Goal: Information Seeking & Learning: Learn about a topic

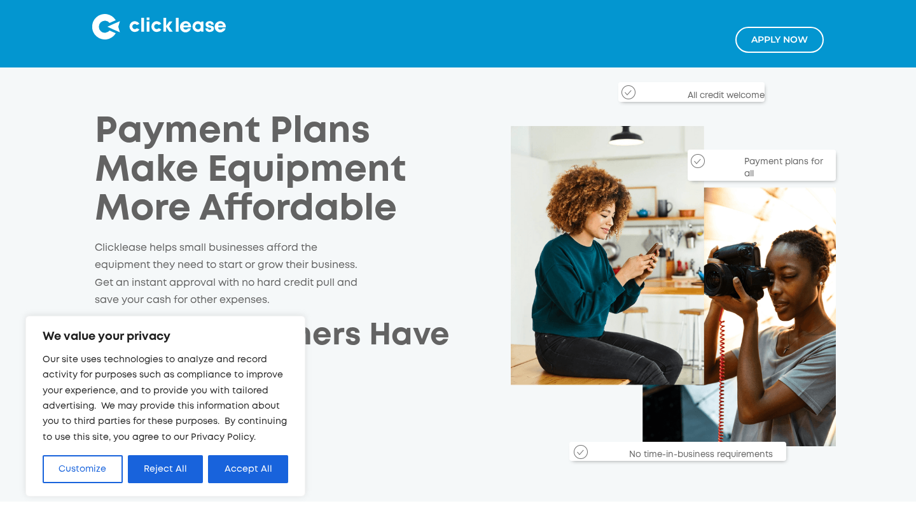
click at [183, 25] on img at bounding box center [159, 26] width 134 height 25
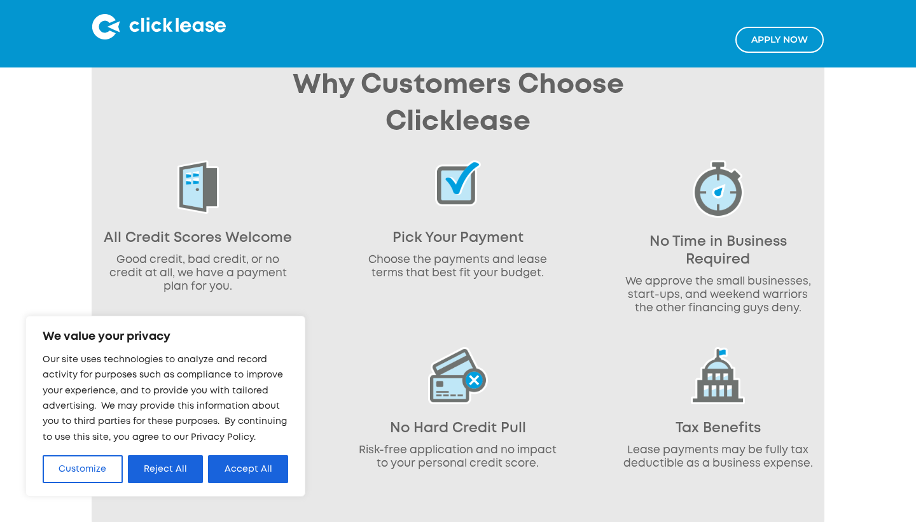
scroll to position [577, 0]
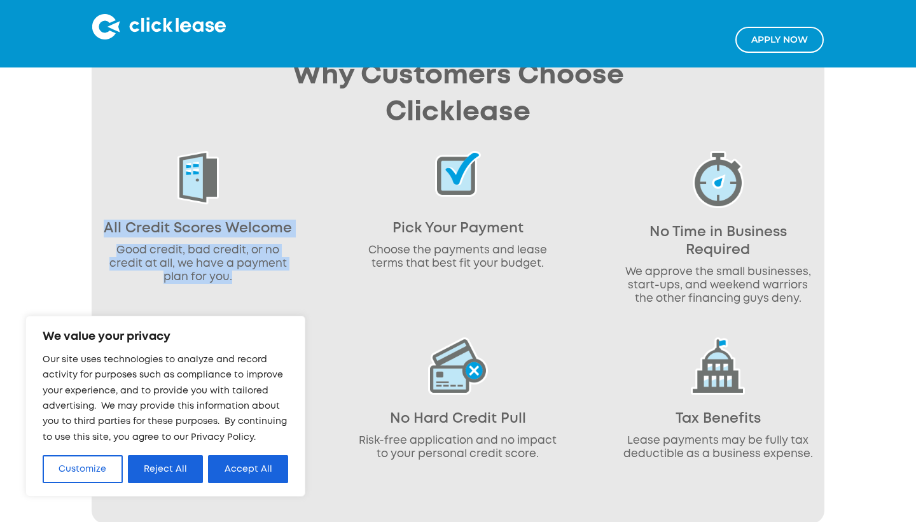
drag, startPoint x: 104, startPoint y: 225, endPoint x: 306, endPoint y: 270, distance: 207.1
click at [306, 270] on div "All Credit Scores Welcome Good credit, bad credit, or no credit at all, we have…" at bounding box center [458, 234] width 733 height 167
copy div "All Credit Scores Welcome Good credit, bad credit, or no credit at all, we have…"
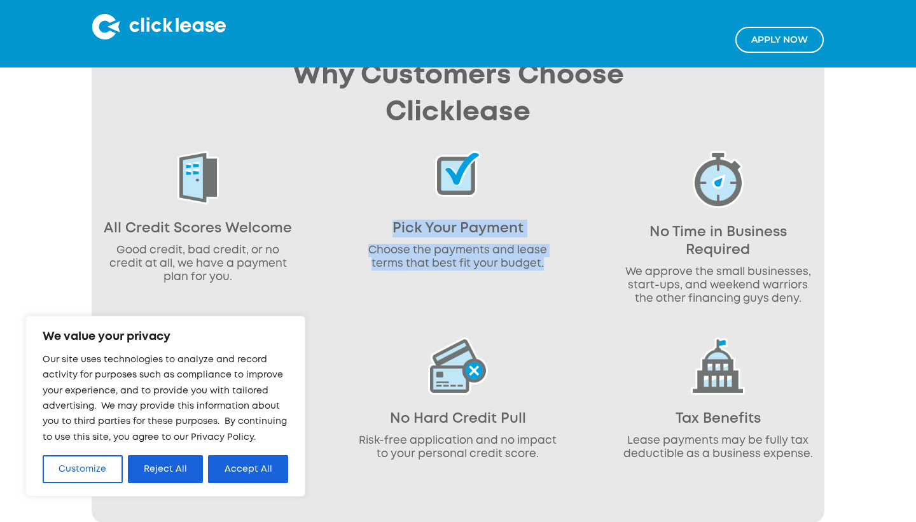
drag, startPoint x: 390, startPoint y: 219, endPoint x: 558, endPoint y: 260, distance: 172.8
click at [558, 260] on div "Pick Your Payment Choose the payments and lease terms that best fit your budget." at bounding box center [458, 214] width 212 height 126
copy div "Pick Your Payment Choose the payments and lease terms that best fit your budget."
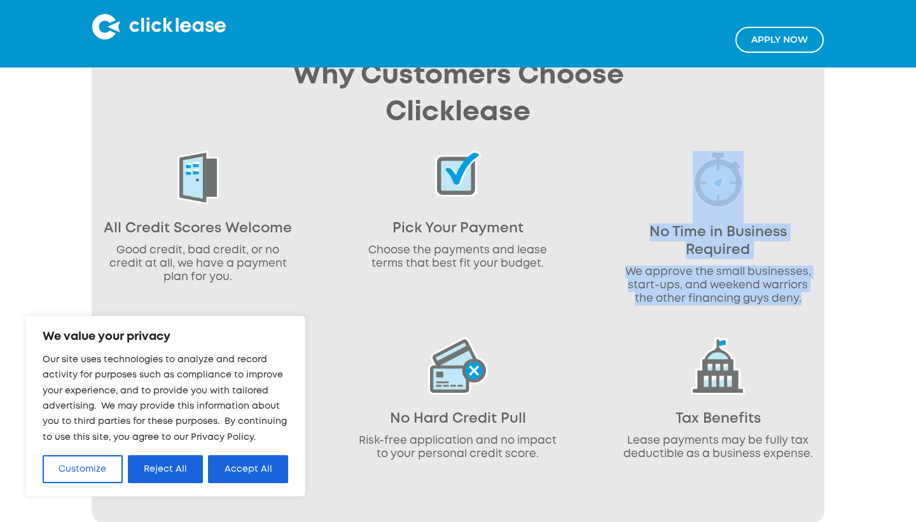
drag, startPoint x: 645, startPoint y: 216, endPoint x: 804, endPoint y: 300, distance: 179.5
click at [804, 300] on div "No Time in Business Required We approve the small businesses, start-ups, and we…" at bounding box center [718, 231] width 212 height 161
copy div "No Time in Business Required We approve the small businesses, start-ups, and we…"
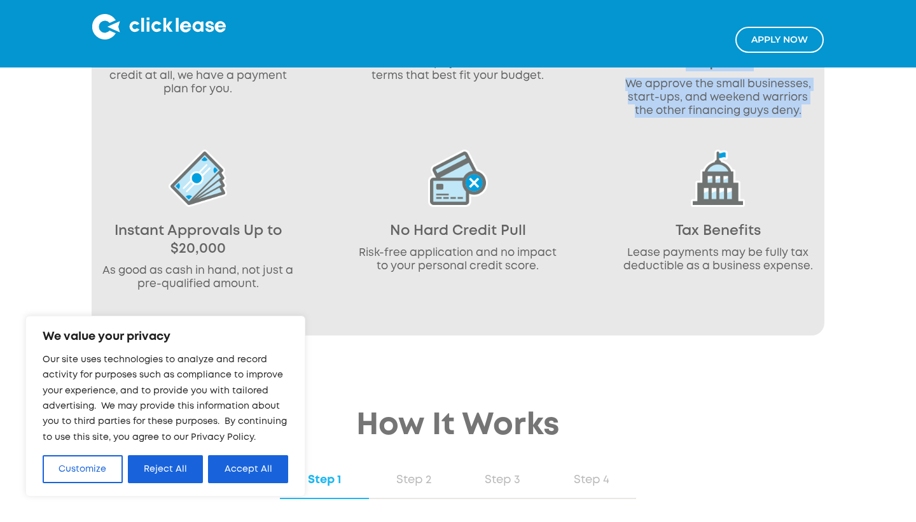
scroll to position [775, 0]
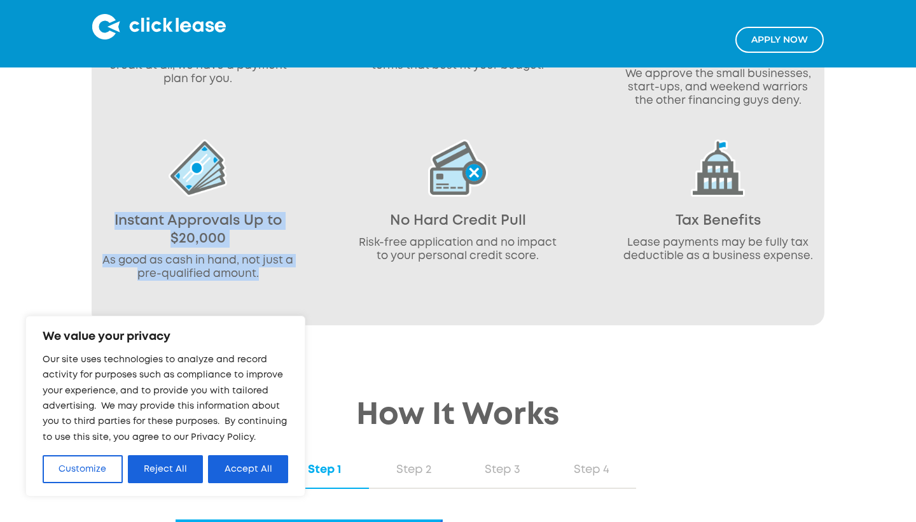
drag, startPoint x: 114, startPoint y: 215, endPoint x: 285, endPoint y: 282, distance: 183.1
click at [285, 282] on div "Instant Approvals Up to $20,000 As good as cash in hand, not just a pre-qualifi…" at bounding box center [198, 213] width 212 height 148
copy div "Instant Approvals Up to $20,000 As good as cash in hand, not just a pre-qualifi…"
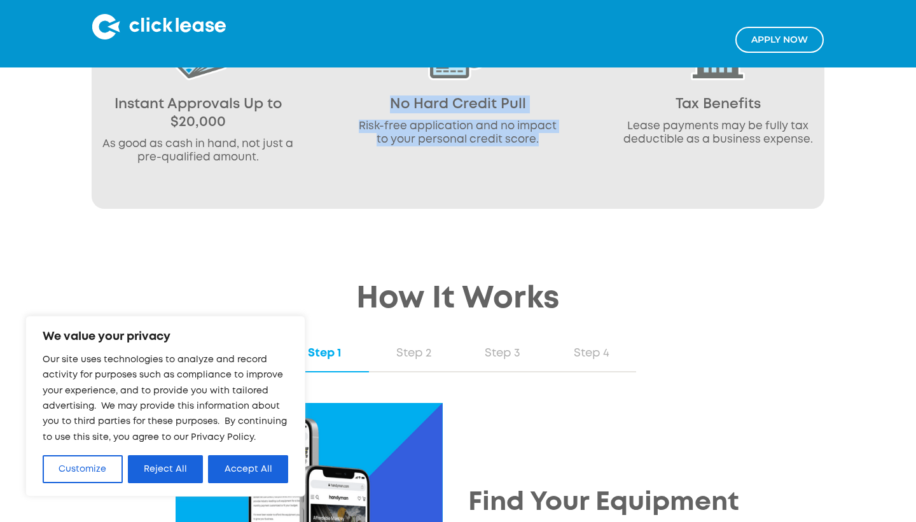
drag, startPoint x: 390, startPoint y: 99, endPoint x: 548, endPoint y: 137, distance: 162.9
click at [548, 137] on div "No Hard Credit Pull Risk-free application and no impact to your personal credit…" at bounding box center [458, 88] width 212 height 130
copy div "No Hard Credit Pull Risk-free application and no impact to your personal credit…"
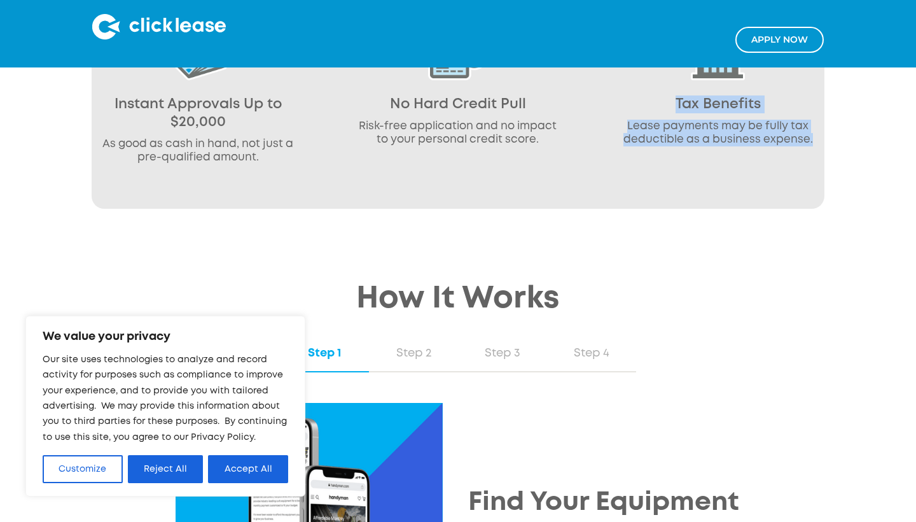
drag, startPoint x: 675, startPoint y: 101, endPoint x: 819, endPoint y: 142, distance: 149.4
click at [820, 142] on div "Tax Benefits Lease payments may be fully tax deductible as a business expense." at bounding box center [718, 88] width 212 height 130
copy div "Tax Benefits Lease payments may be fully tax deductible as a business expense."
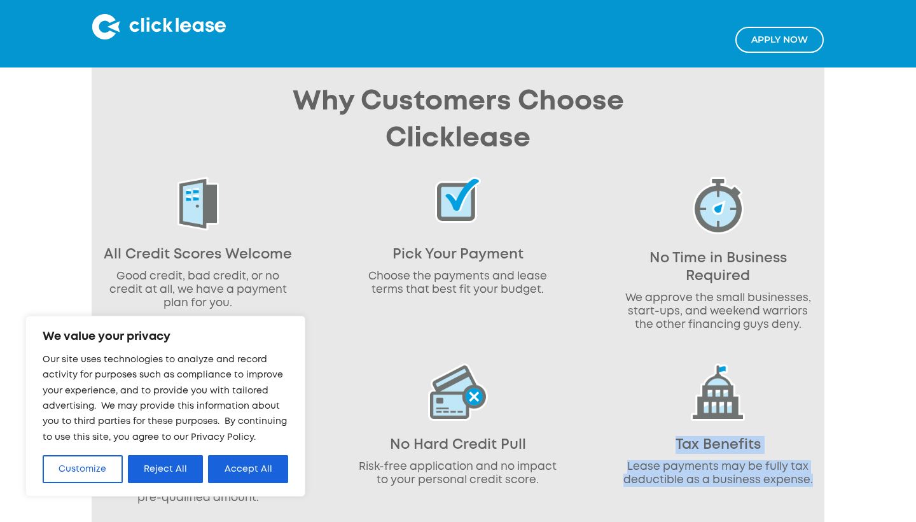
scroll to position [548, 0]
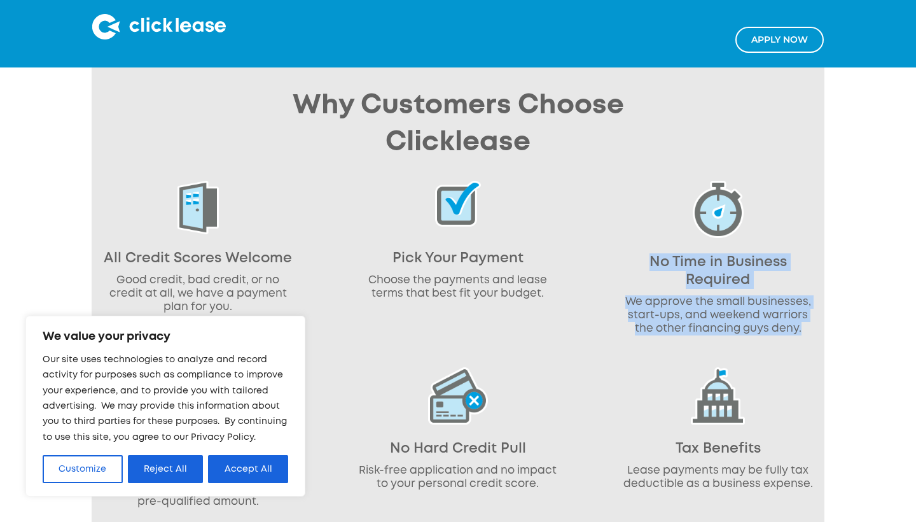
drag, startPoint x: 645, startPoint y: 260, endPoint x: 803, endPoint y: 327, distance: 171.9
click at [803, 327] on div "No Time in Business Required We approve the small businesses, start-ups, and we…" at bounding box center [718, 261] width 212 height 161
copy div "No Time in Business Required We approve the small businesses, start-ups, and we…"
